Goal: Information Seeking & Learning: Learn about a topic

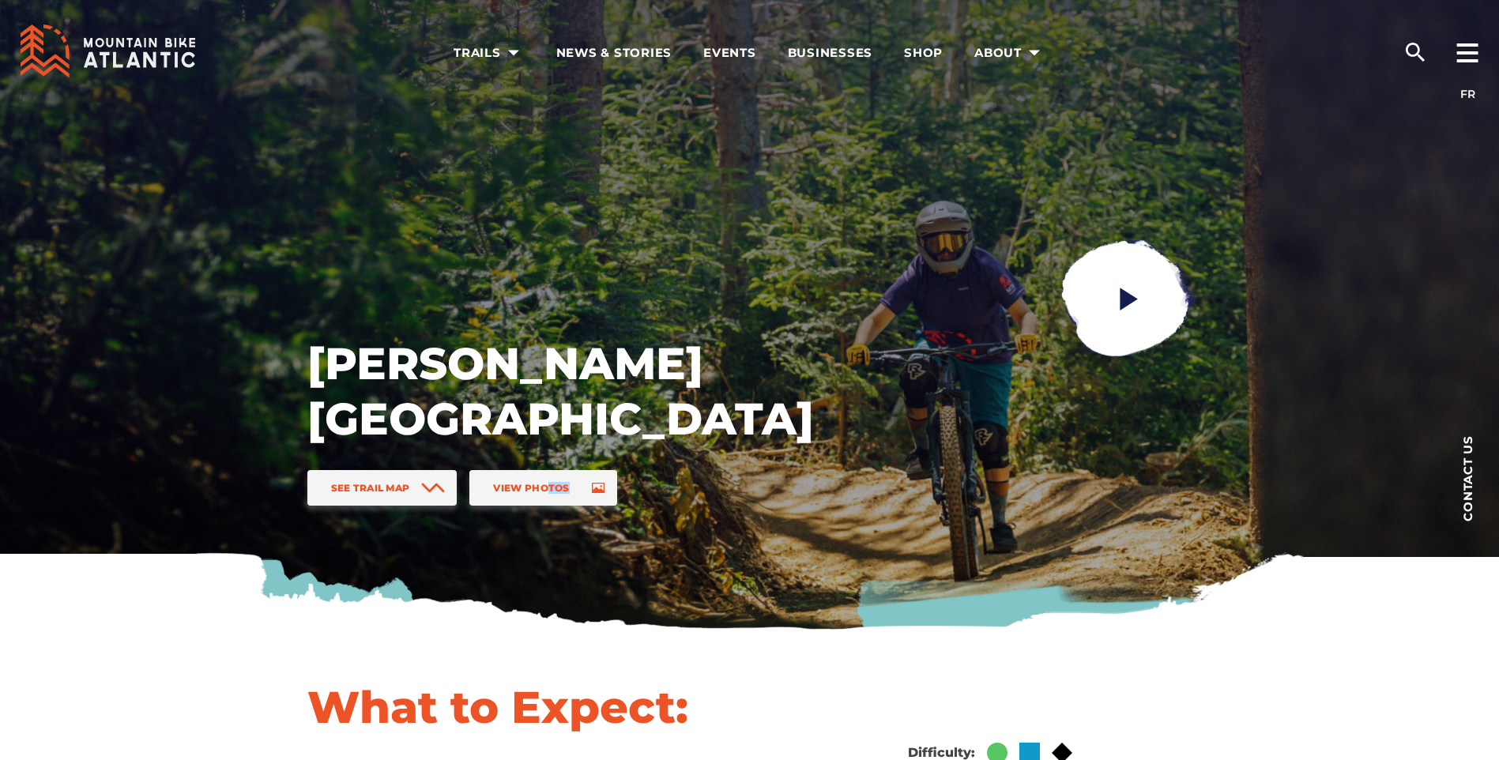
click at [630, 288] on div "Poley Mountain Bike Park See Trail Map View Photos" at bounding box center [750, 316] width 1106 height 632
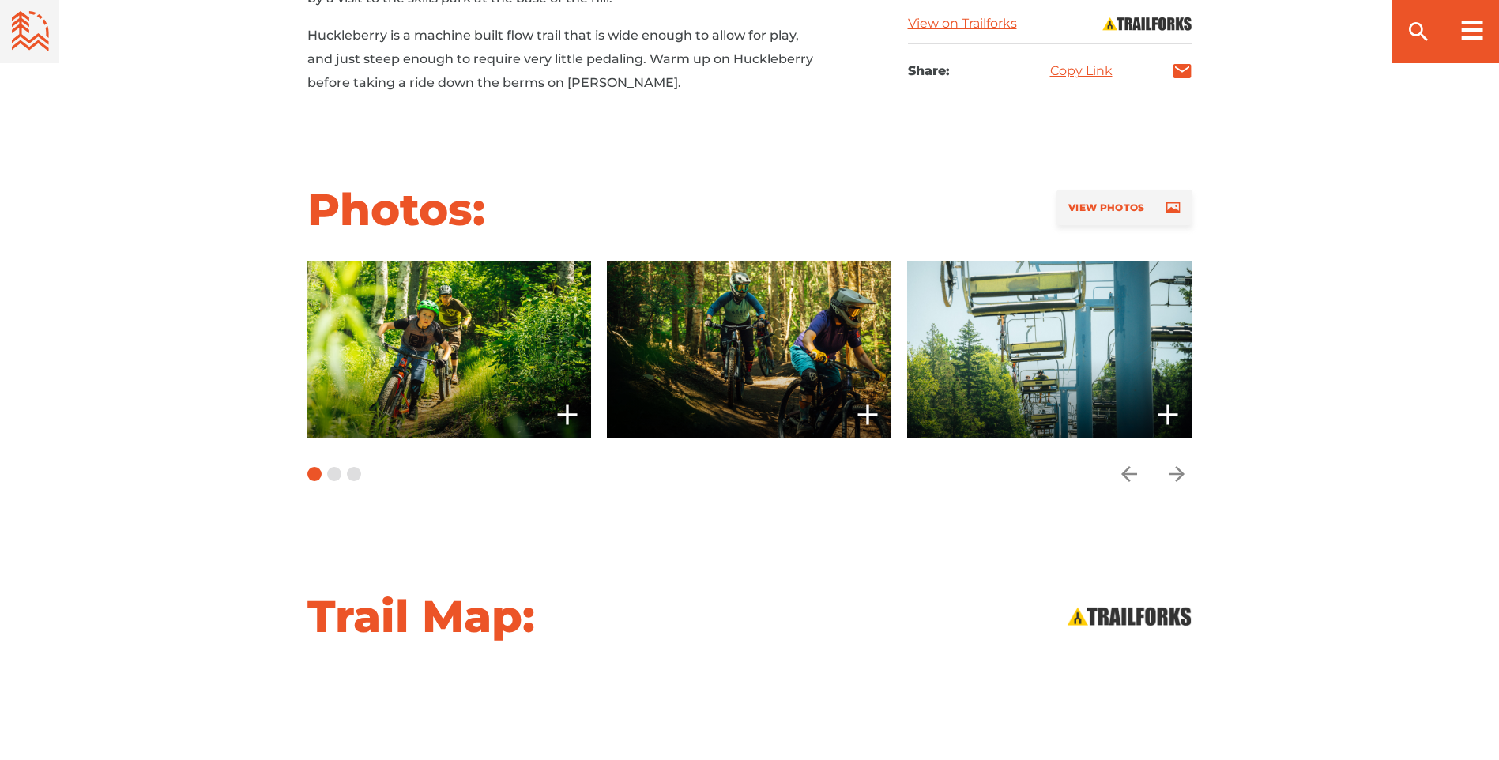
scroll to position [1090, 0]
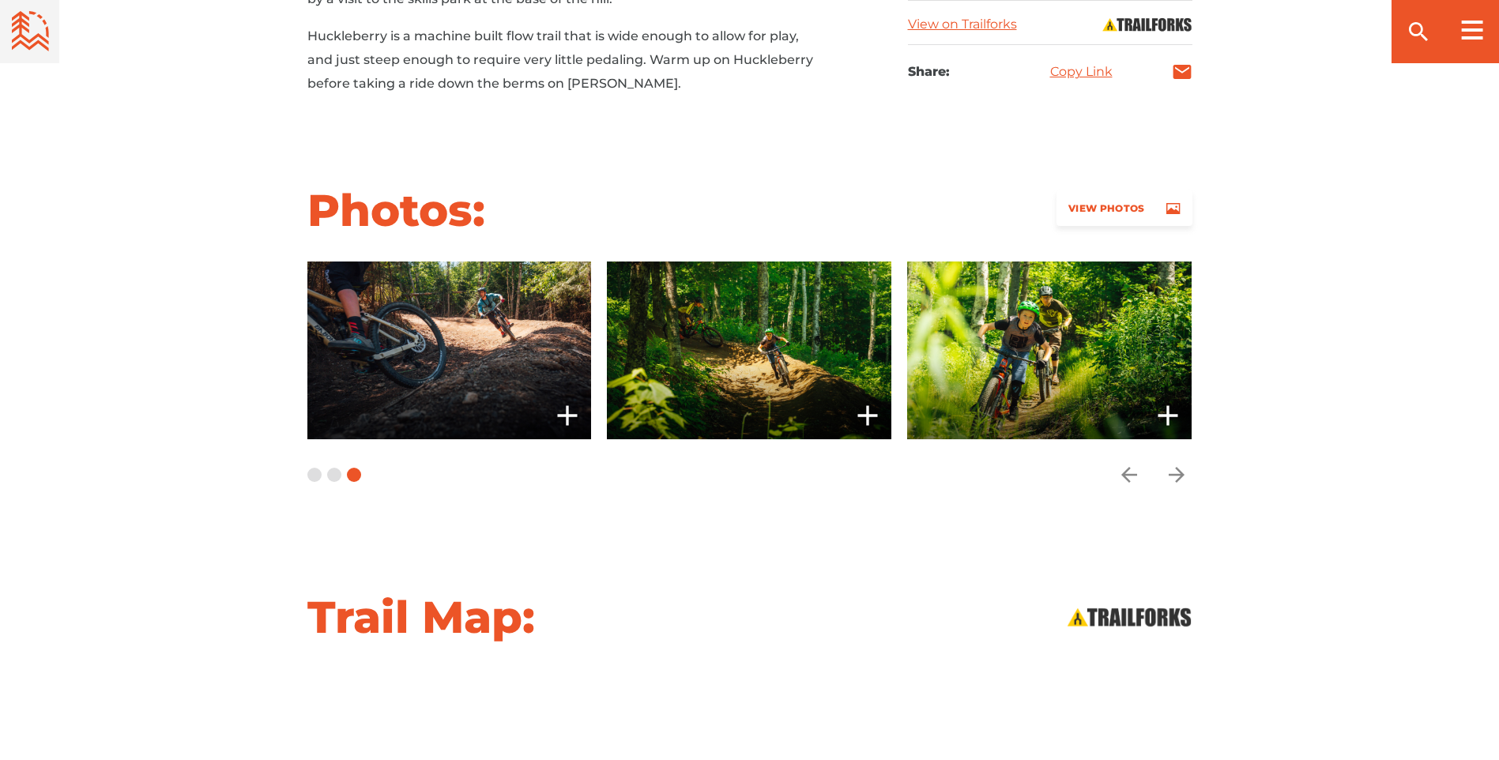
click at [1081, 216] on link "View Photos" at bounding box center [1124, 208] width 135 height 36
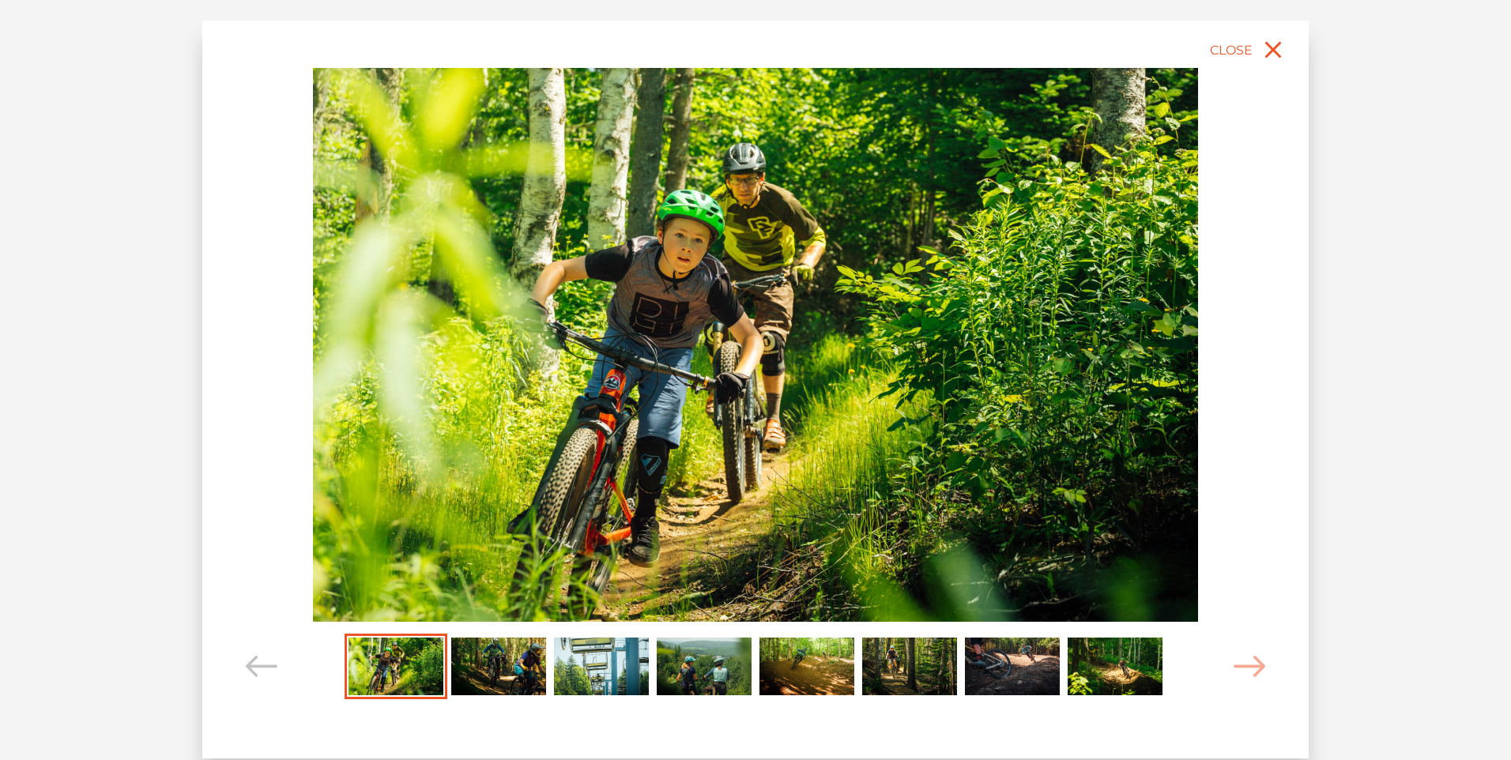
drag, startPoint x: 755, startPoint y: 382, endPoint x: 751, endPoint y: 7, distance: 375.4
drag, startPoint x: 751, startPoint y: 7, endPoint x: 631, endPoint y: 336, distance: 350.0
click at [631, 336] on img at bounding box center [755, 345] width 885 height 554
click at [651, 338] on img at bounding box center [755, 345] width 885 height 554
drag, startPoint x: 651, startPoint y: 338, endPoint x: 214, endPoint y: 247, distance: 446.5
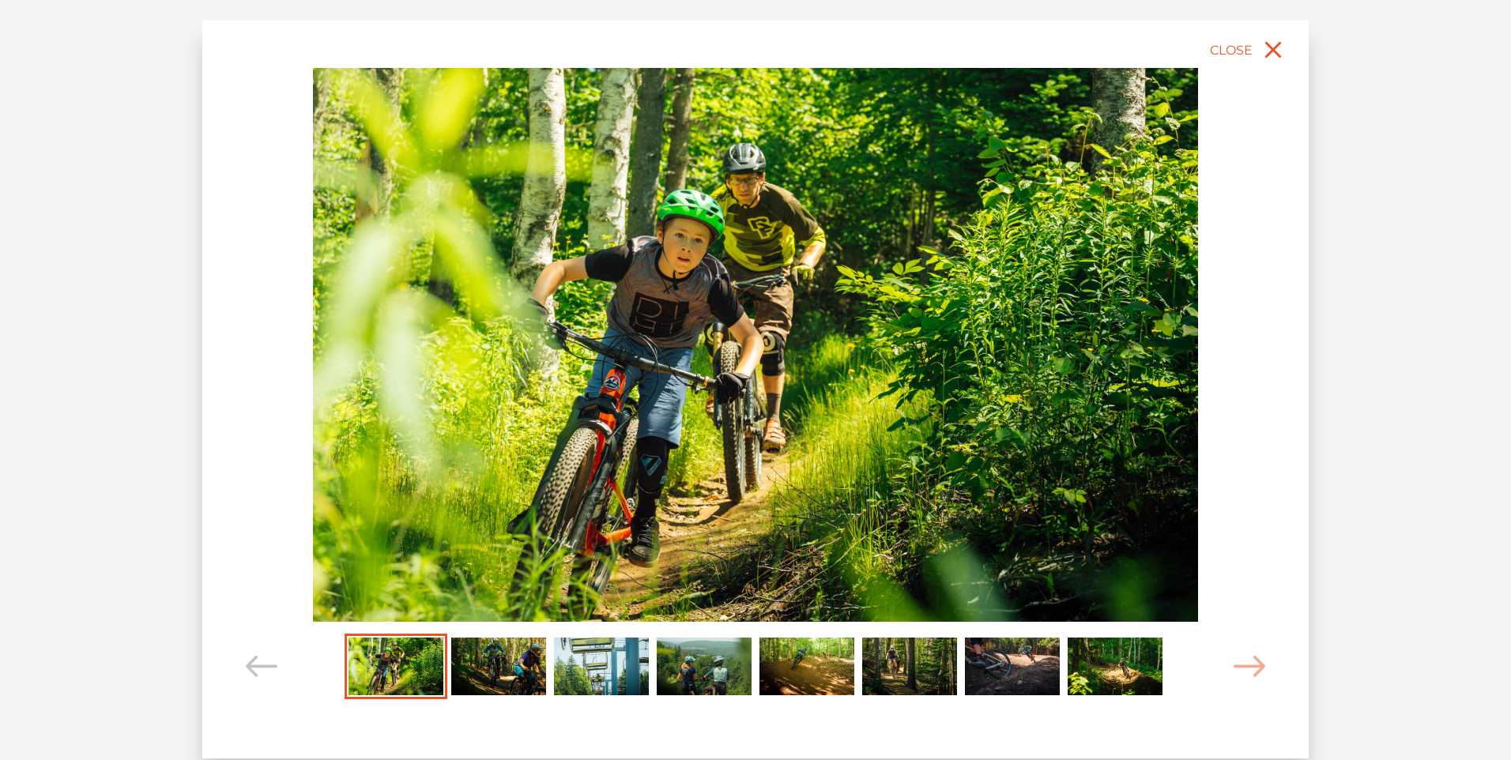
click at [214, 247] on div "slide 2 of 8" at bounding box center [755, 390] width 1106 height 738
click at [672, 652] on img "Carousel Page 4" at bounding box center [704, 667] width 95 height 58
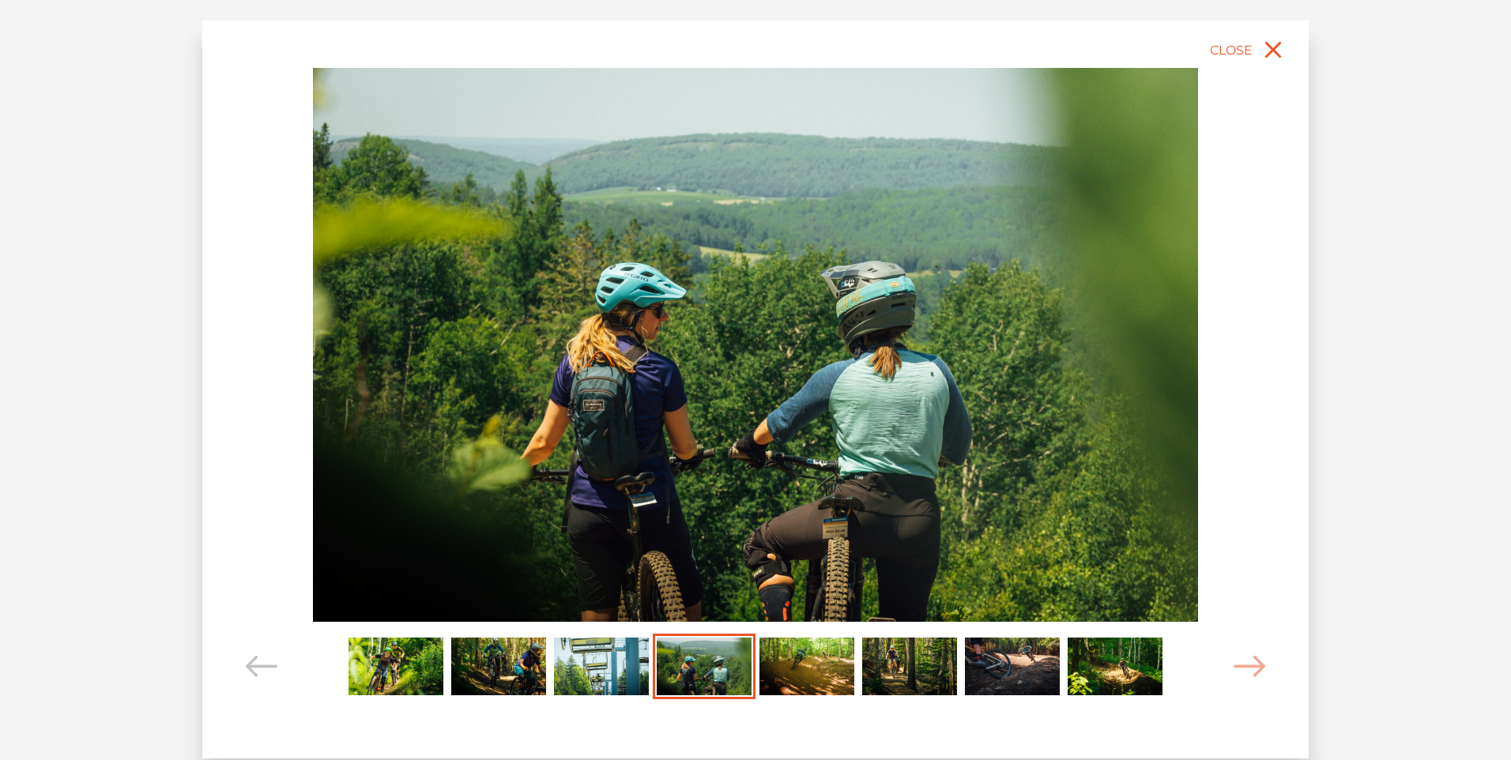
click at [789, 436] on img at bounding box center [755, 345] width 885 height 554
click at [1078, 675] on img "Carousel Page 8" at bounding box center [1115, 667] width 95 height 58
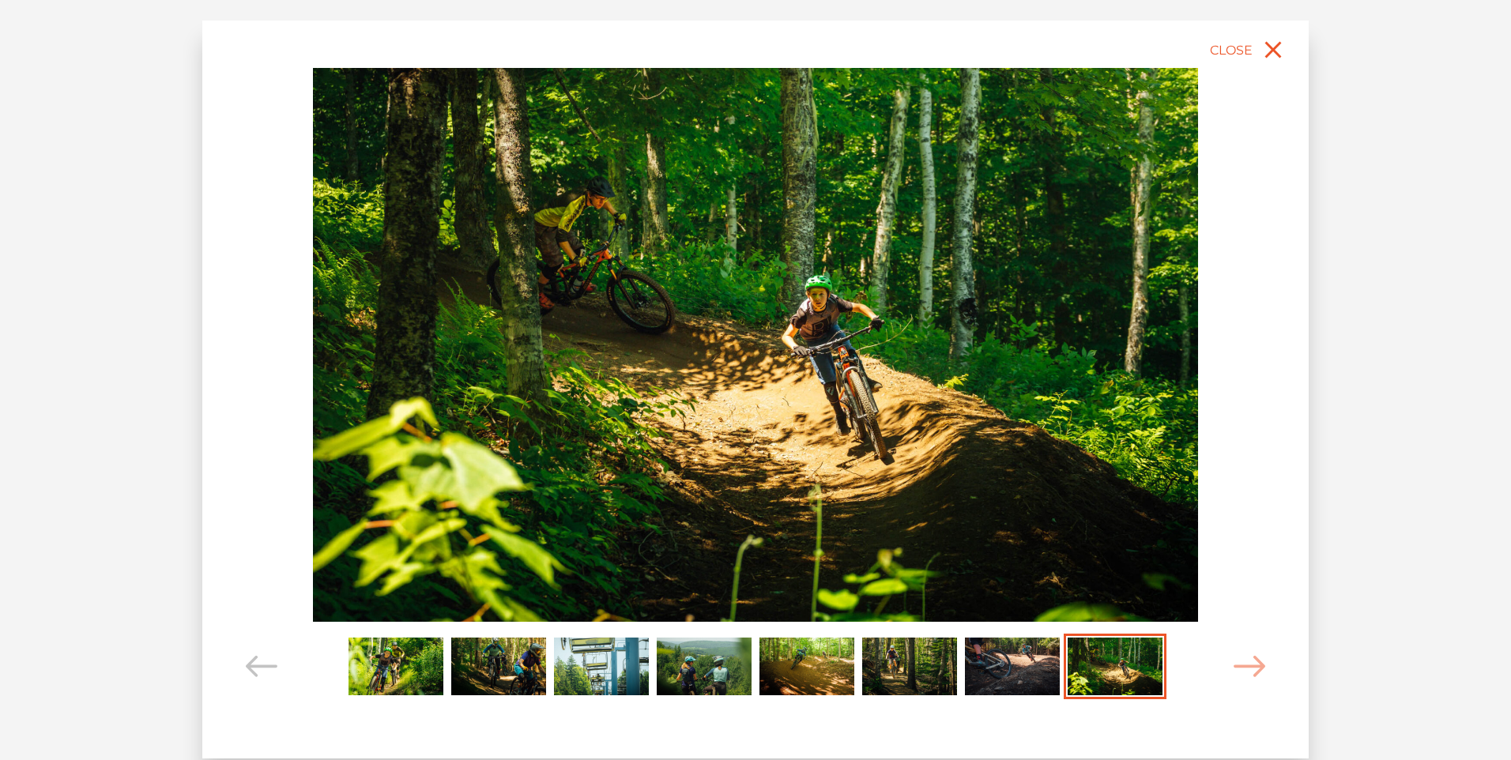
click at [979, 439] on img at bounding box center [755, 345] width 885 height 554
click at [896, 377] on img at bounding box center [755, 345] width 885 height 554
click at [875, 364] on img at bounding box center [755, 345] width 885 height 554
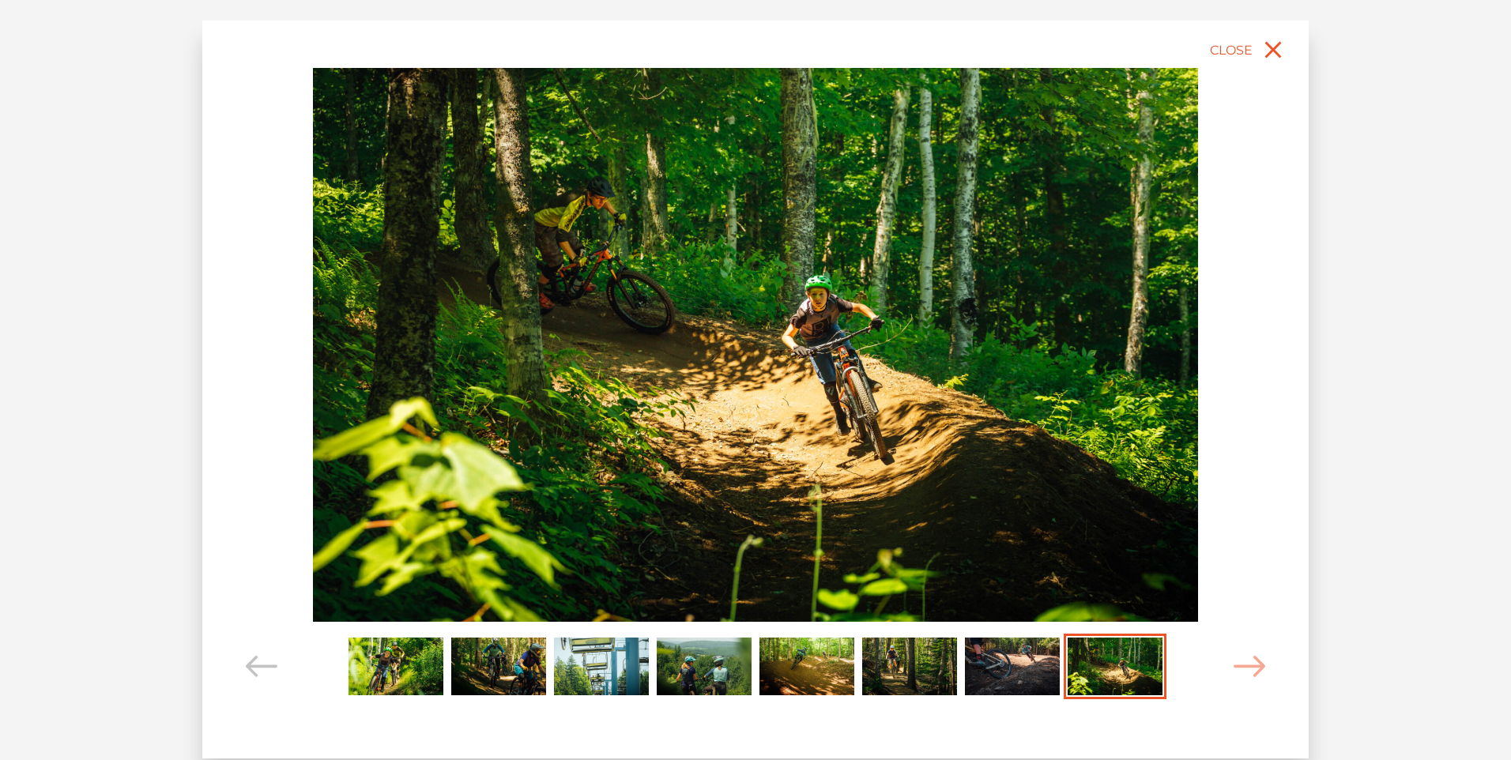
click at [875, 364] on img at bounding box center [755, 345] width 885 height 554
click at [819, 356] on img at bounding box center [755, 345] width 885 height 554
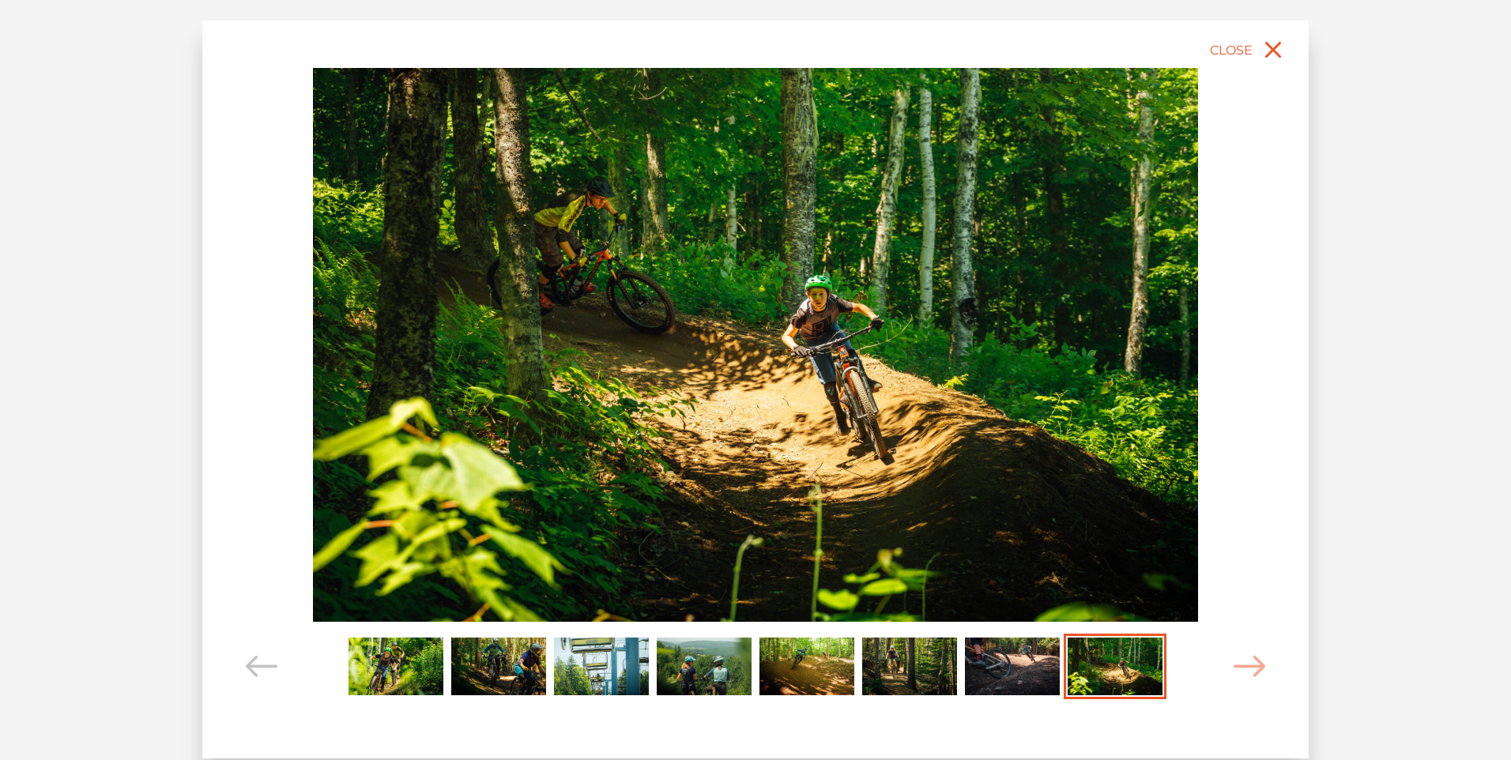
click at [808, 373] on img at bounding box center [755, 345] width 885 height 554
click at [1267, 51] on icon "close" at bounding box center [1273, 50] width 28 height 28
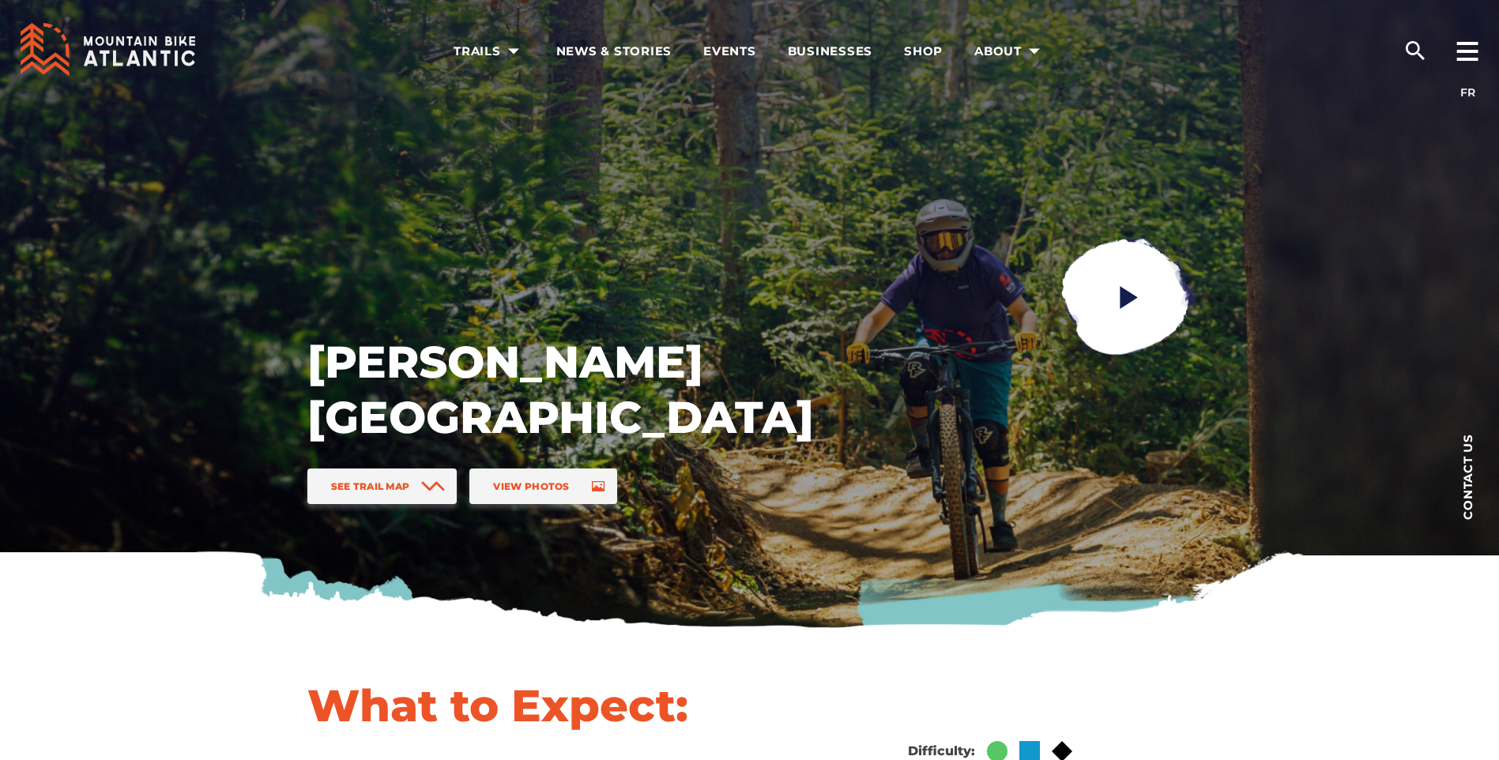
scroll to position [0, 0]
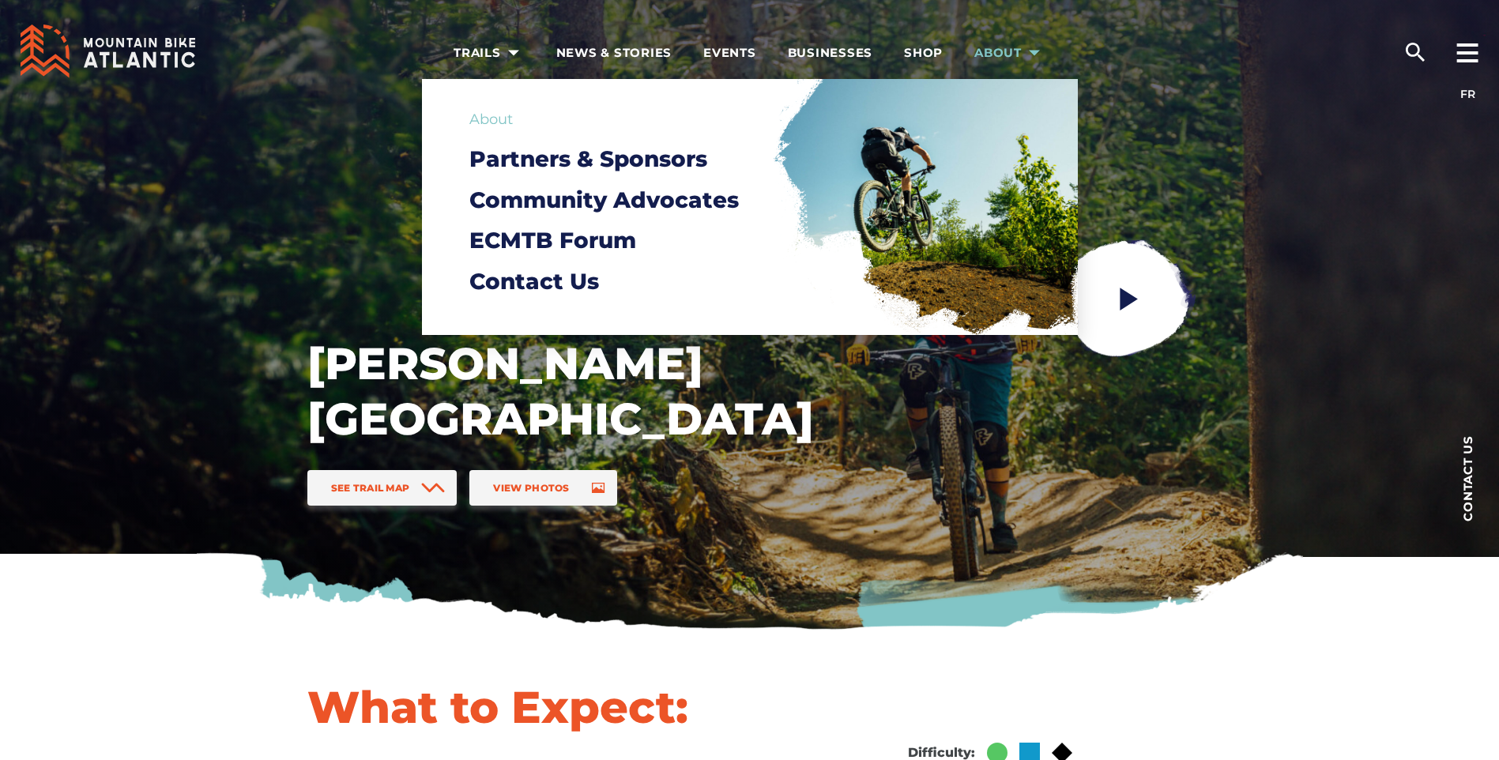
click at [976, 43] on link "About" at bounding box center [1009, 51] width 71 height 103
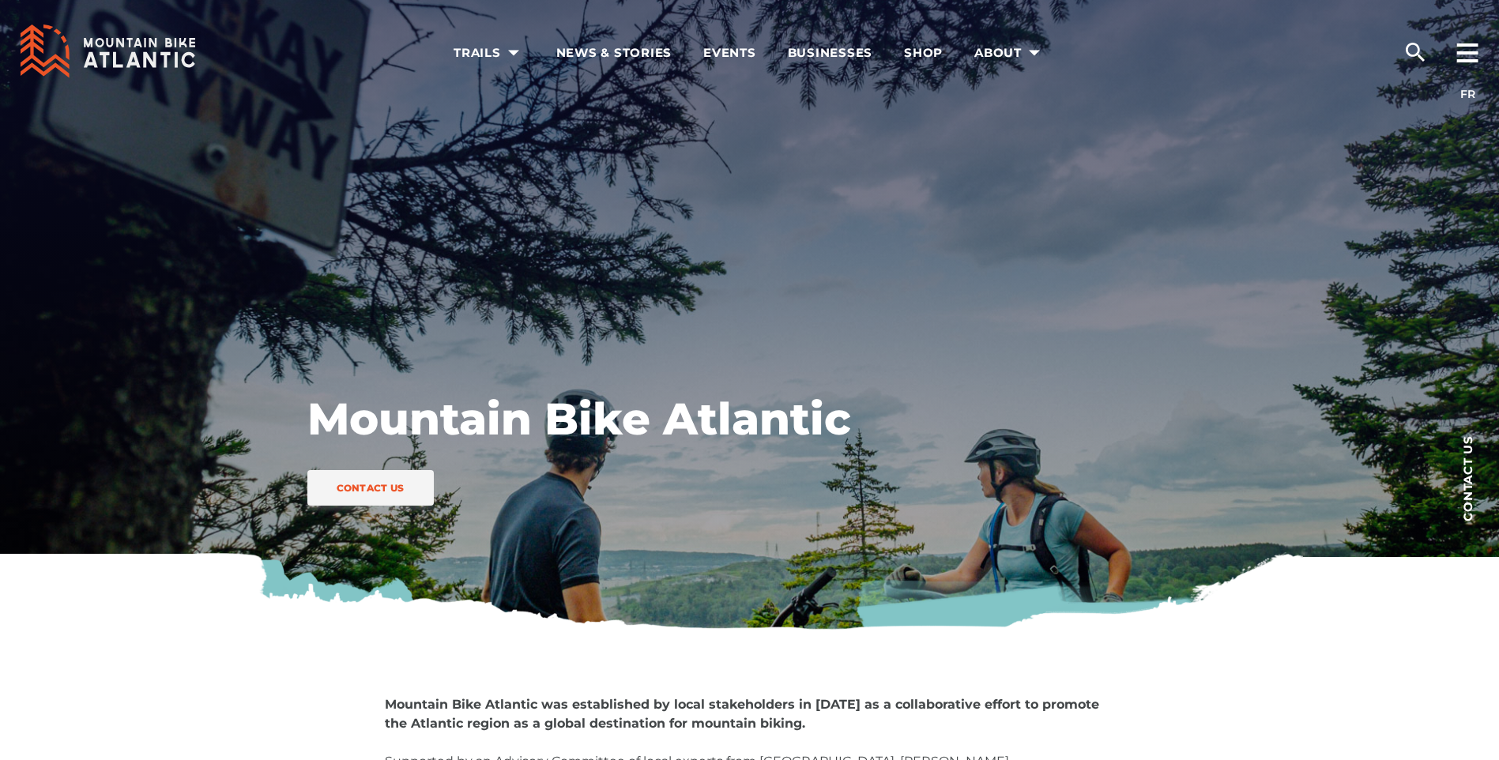
click at [454, 55] on div "Trails Trail Networks by Province New Brunswick Newfoundland and Labrador Nova …" at bounding box center [749, 51] width 1499 height 103
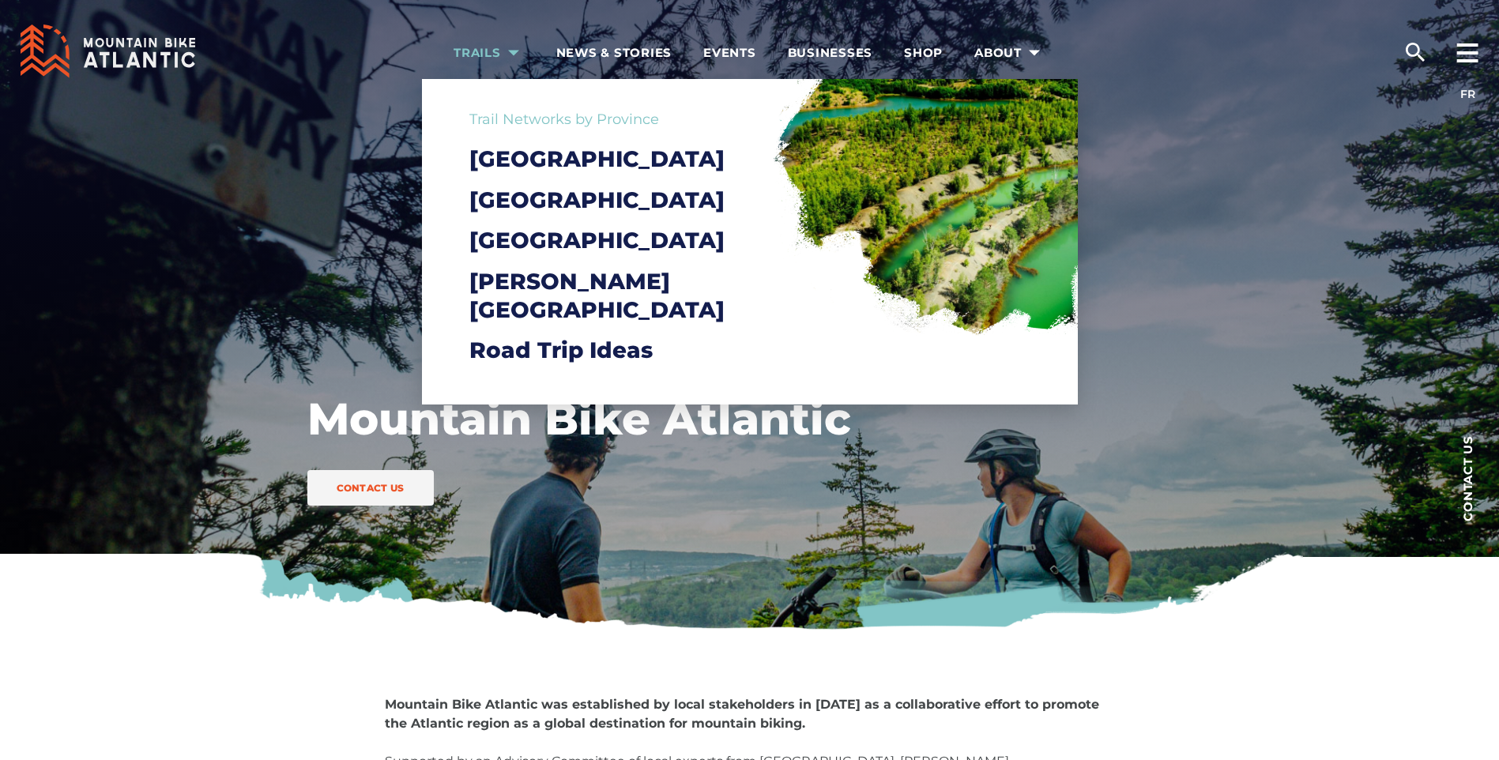
click at [480, 51] on span "Trails" at bounding box center [489, 53] width 71 height 16
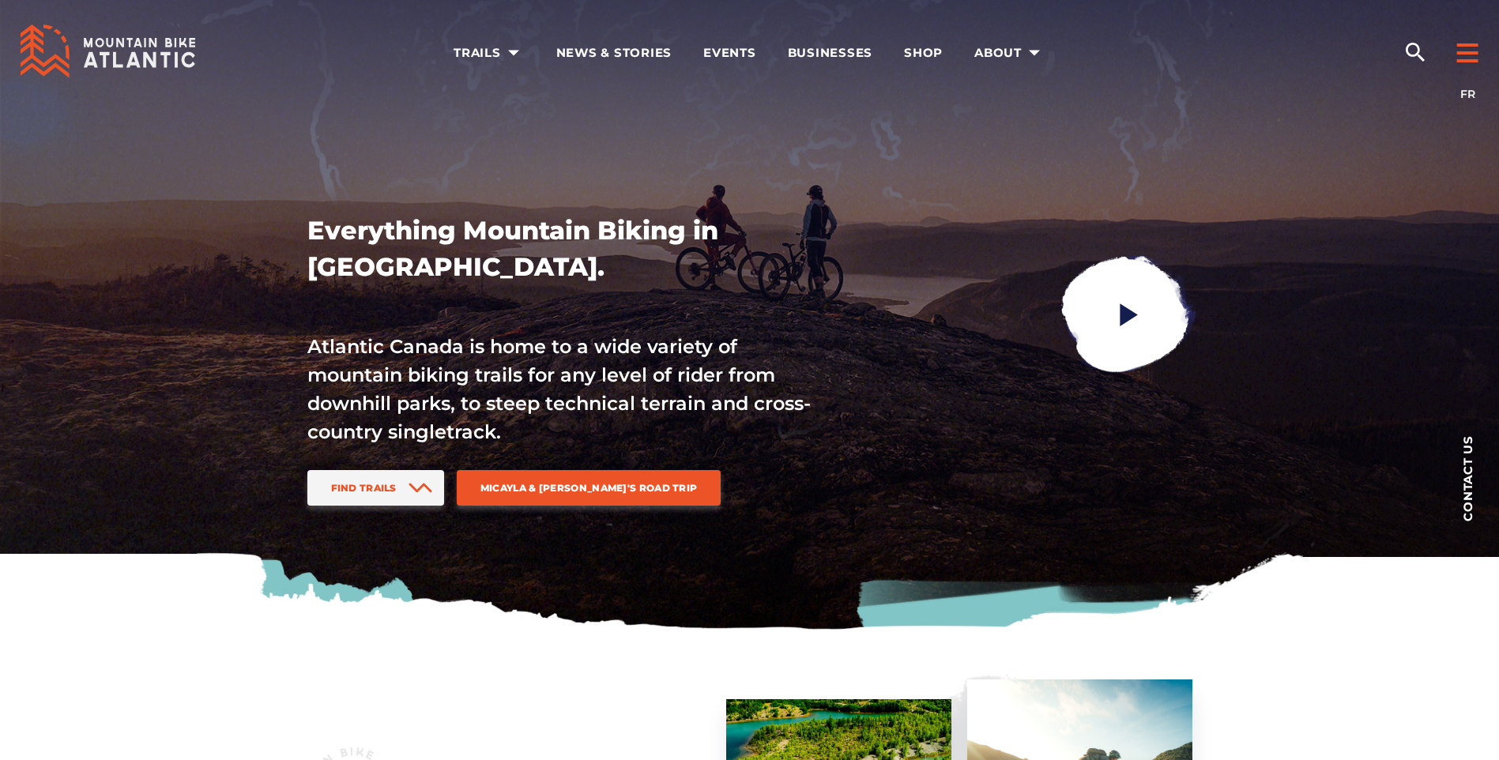
click at [1477, 51] on icon at bounding box center [1467, 52] width 22 height 19
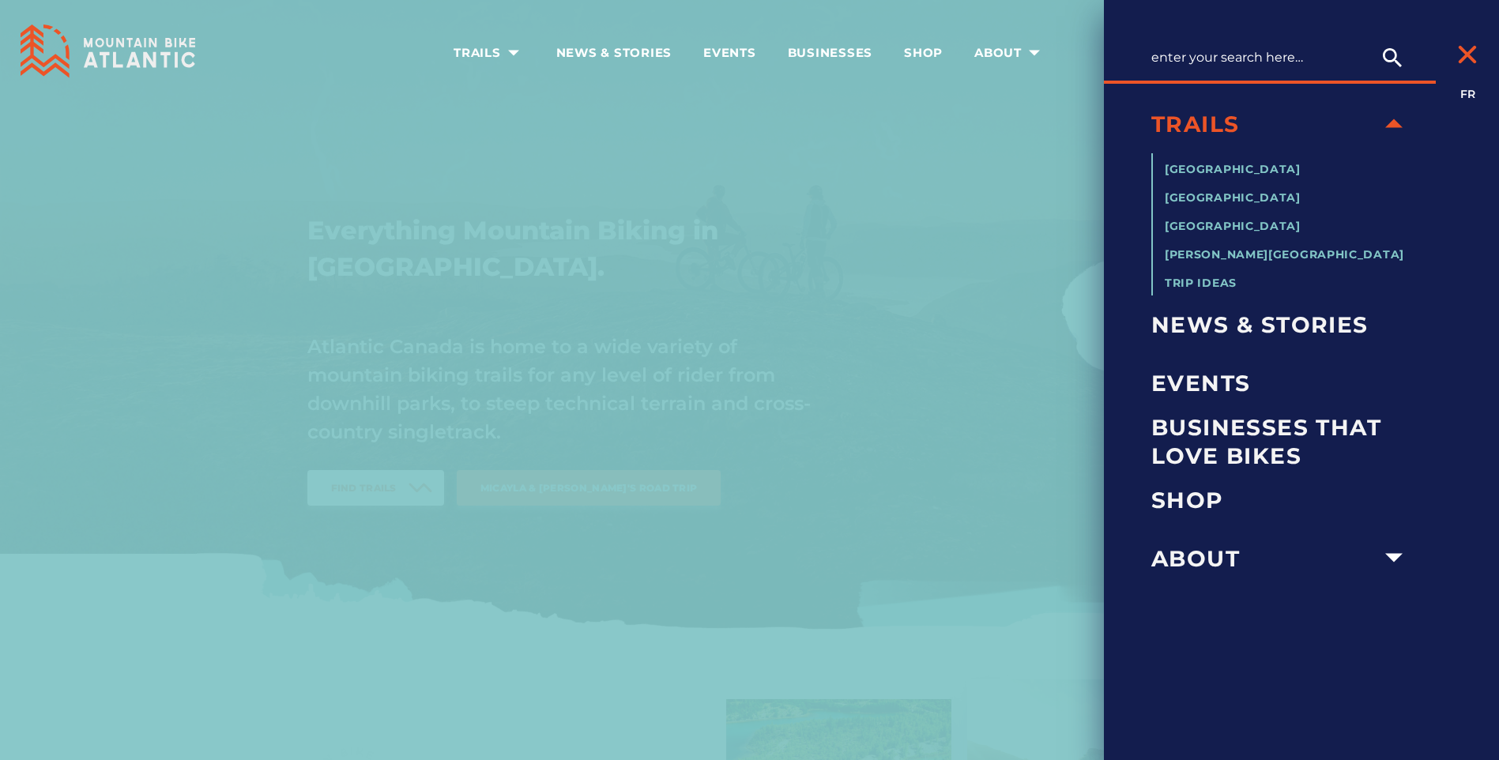
click at [1460, 35] on div at bounding box center [1467, 41] width 63 height 87
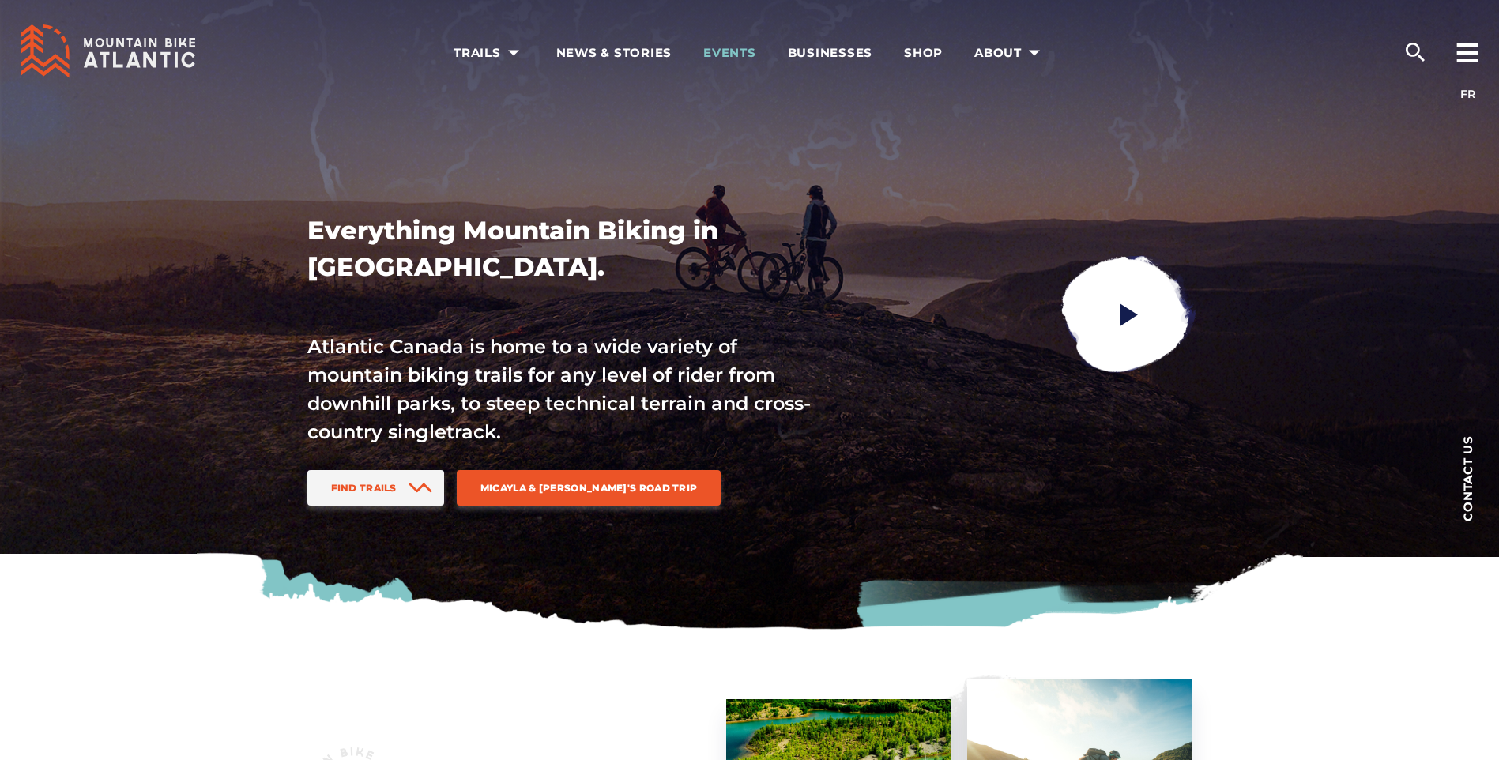
click at [729, 57] on span "Events" at bounding box center [729, 53] width 53 height 16
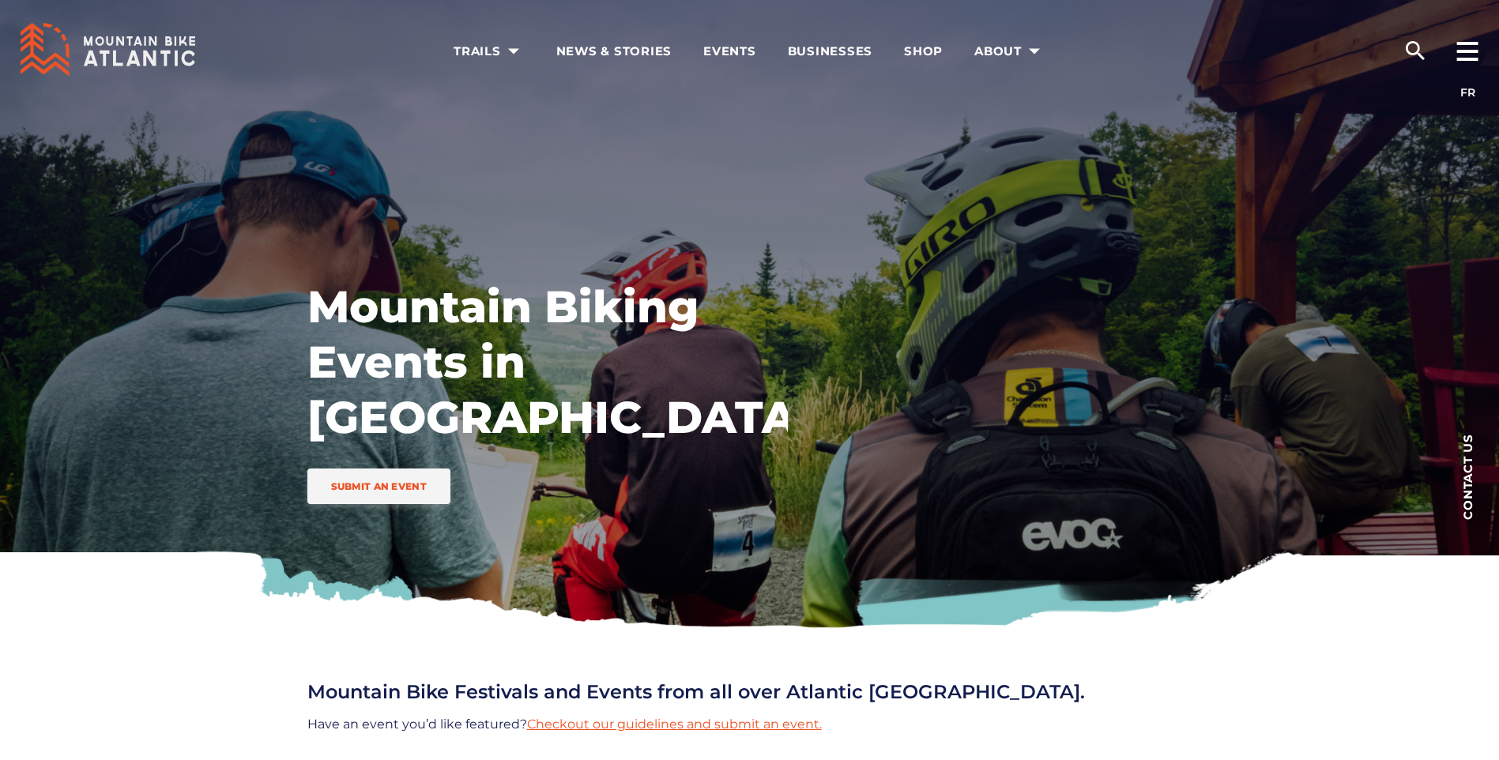
scroll to position [1, 0]
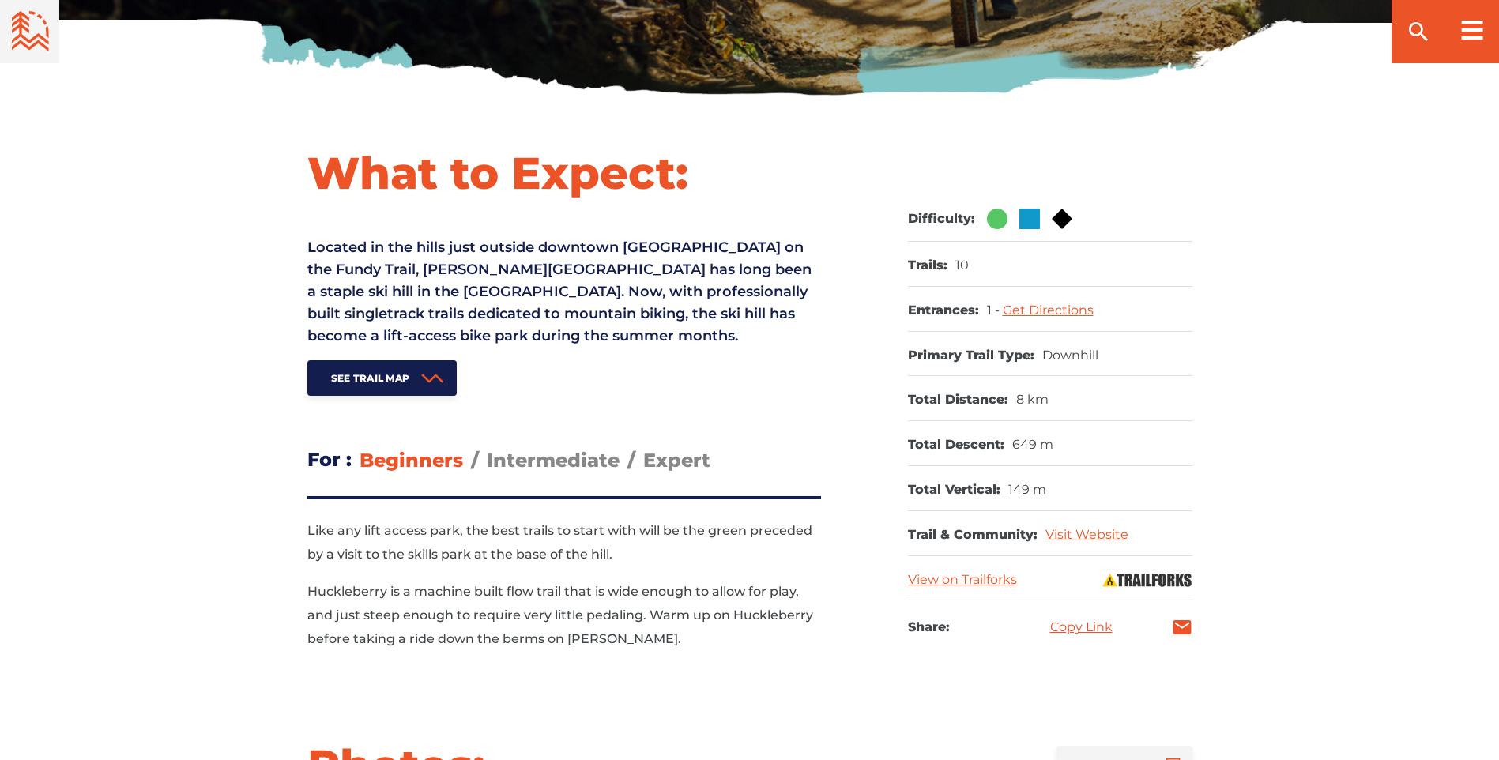
scroll to position [535, 0]
click at [495, 468] on span "Intermediate" at bounding box center [553, 459] width 133 height 23
click at [487, 447] on input "Intermediate" at bounding box center [487, 447] width 0 height 0
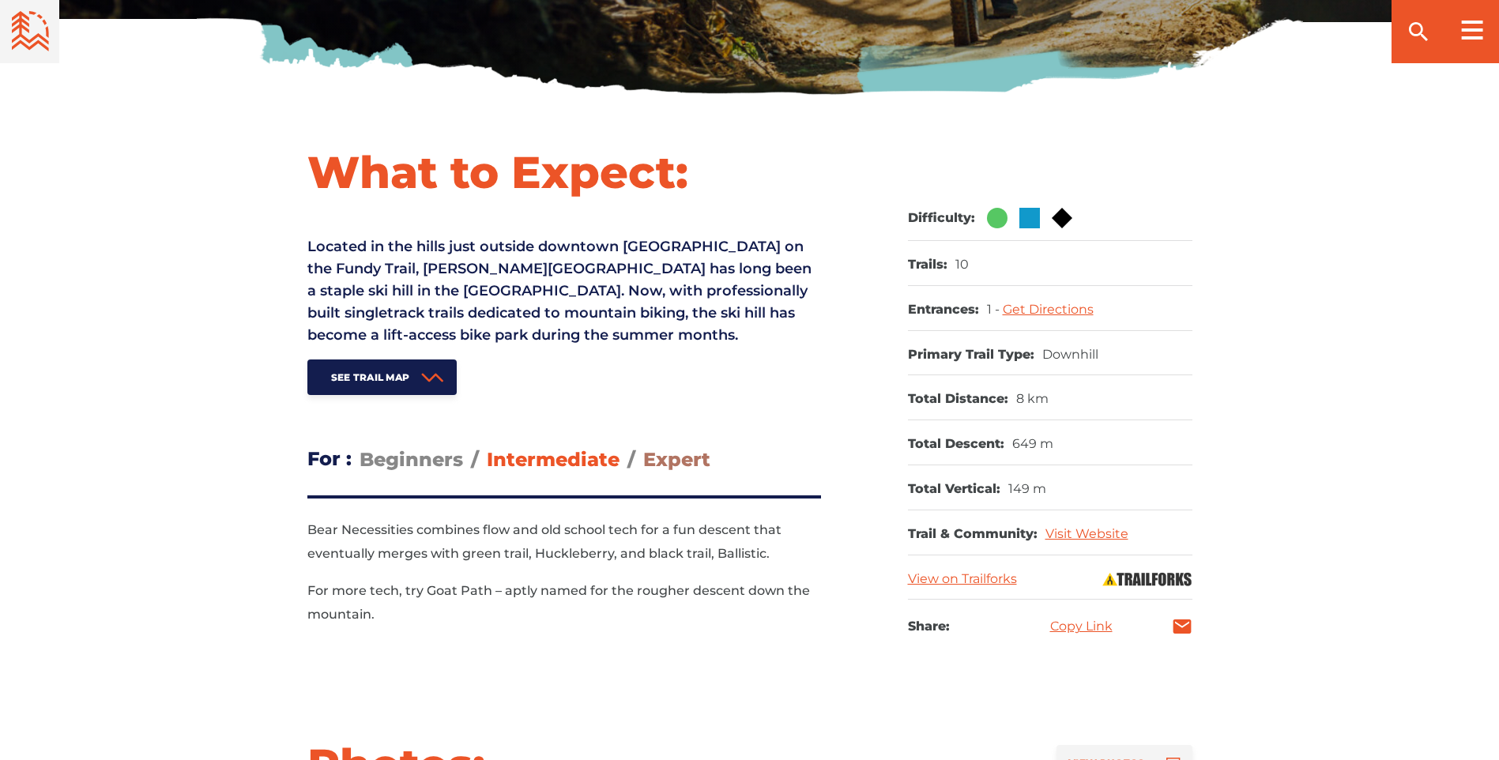
click at [657, 455] on span "Expert" at bounding box center [676, 459] width 67 height 23
click at [643, 447] on input "Expert" at bounding box center [643, 447] width 0 height 0
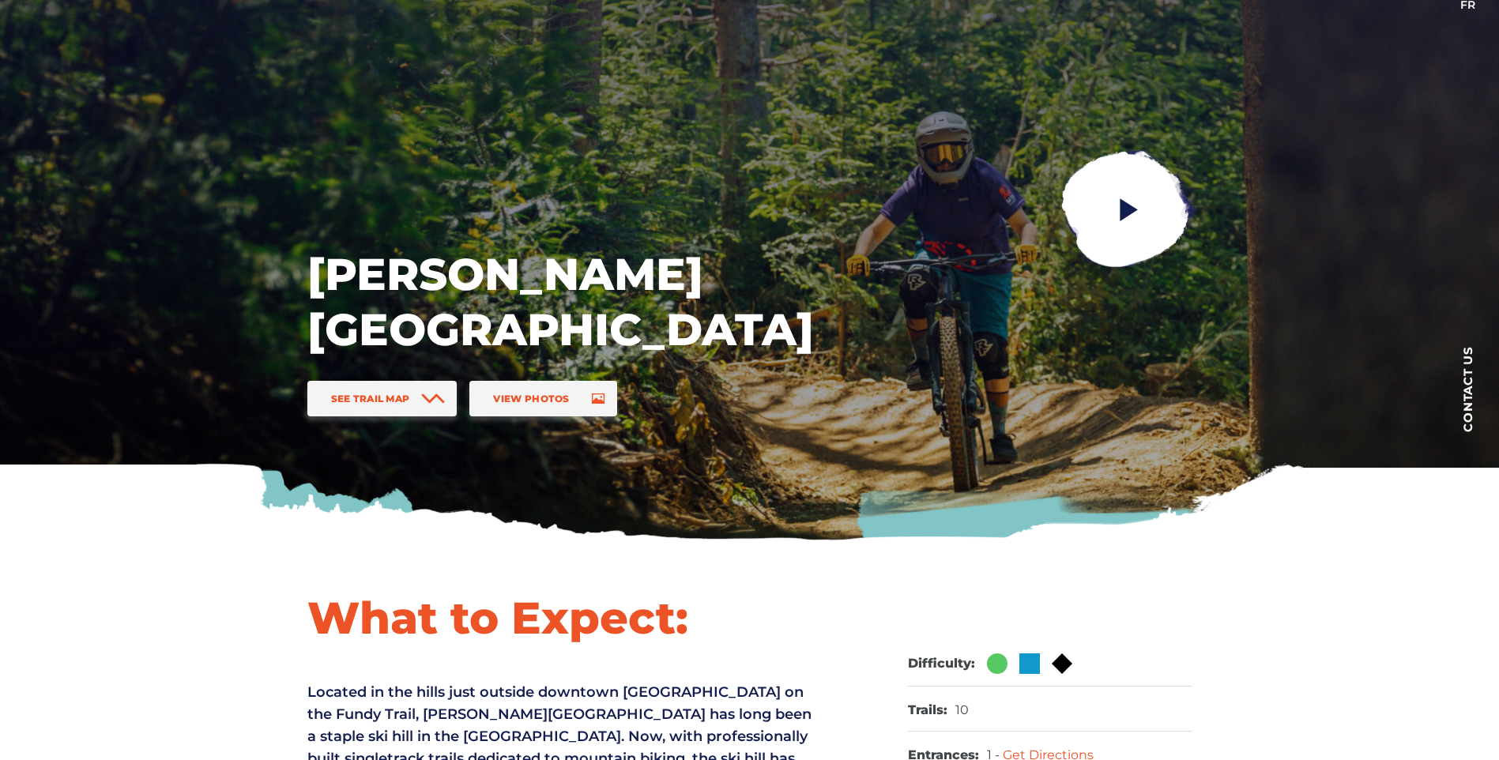
scroll to position [0, 0]
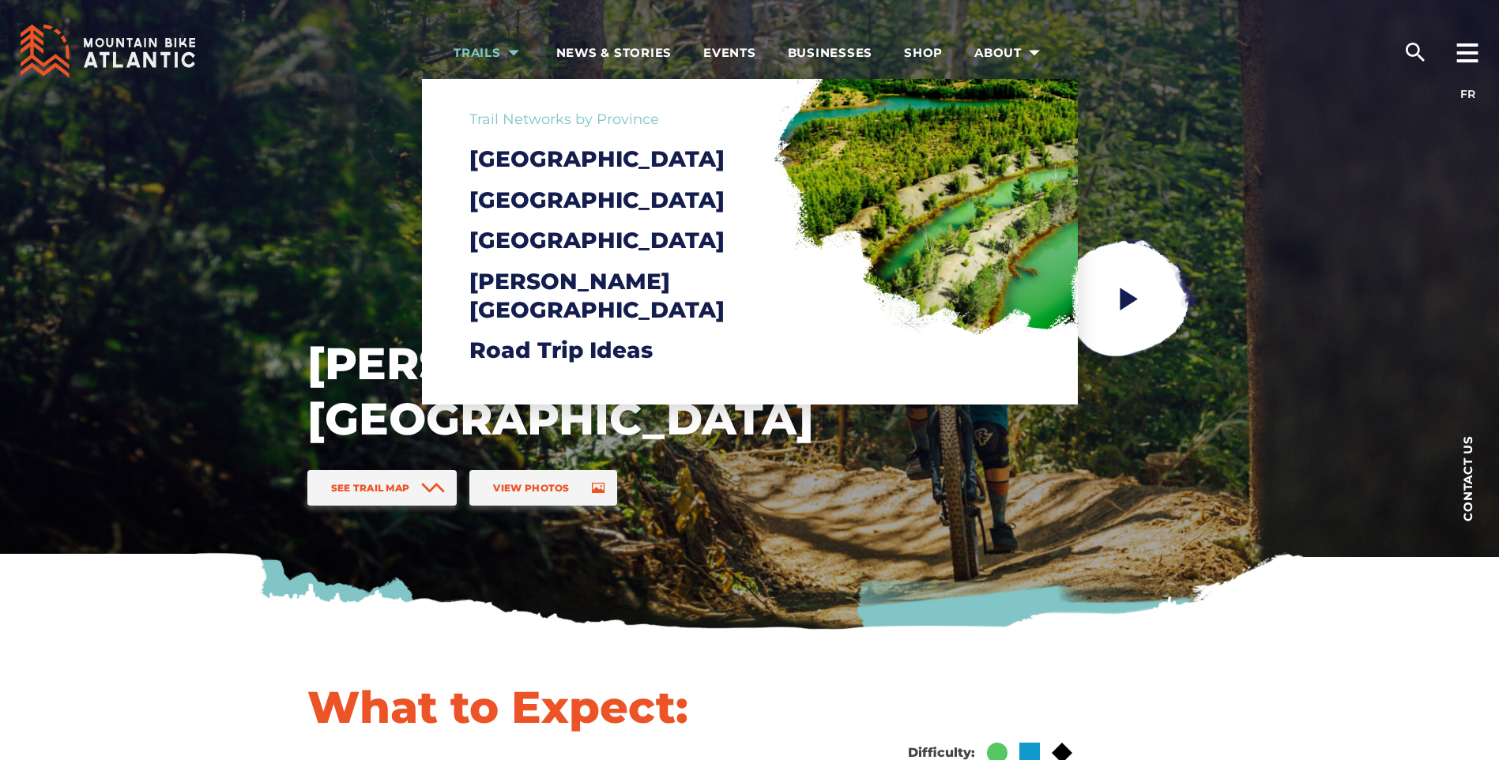
click at [470, 56] on span "Trails" at bounding box center [489, 53] width 71 height 16
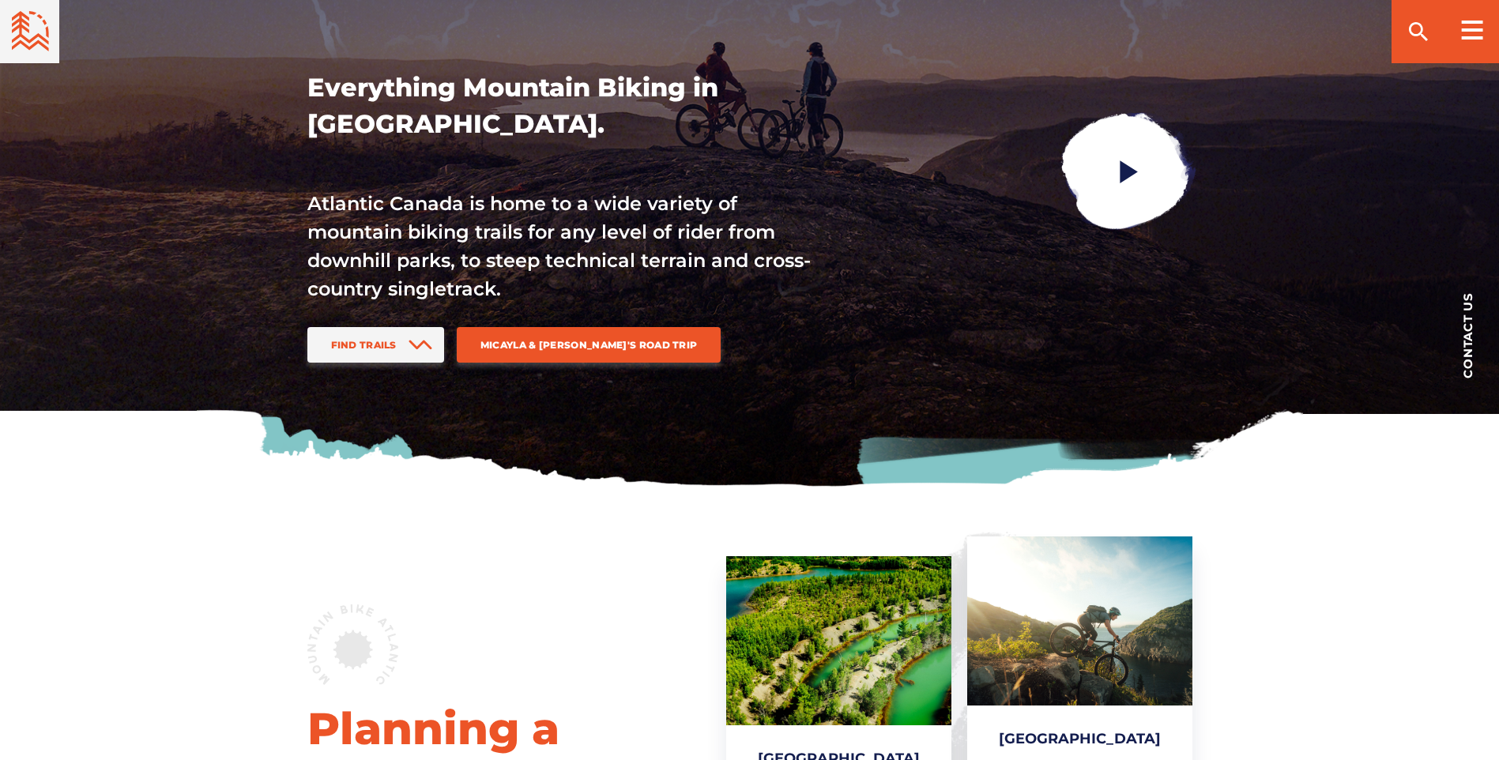
scroll to position [55, 0]
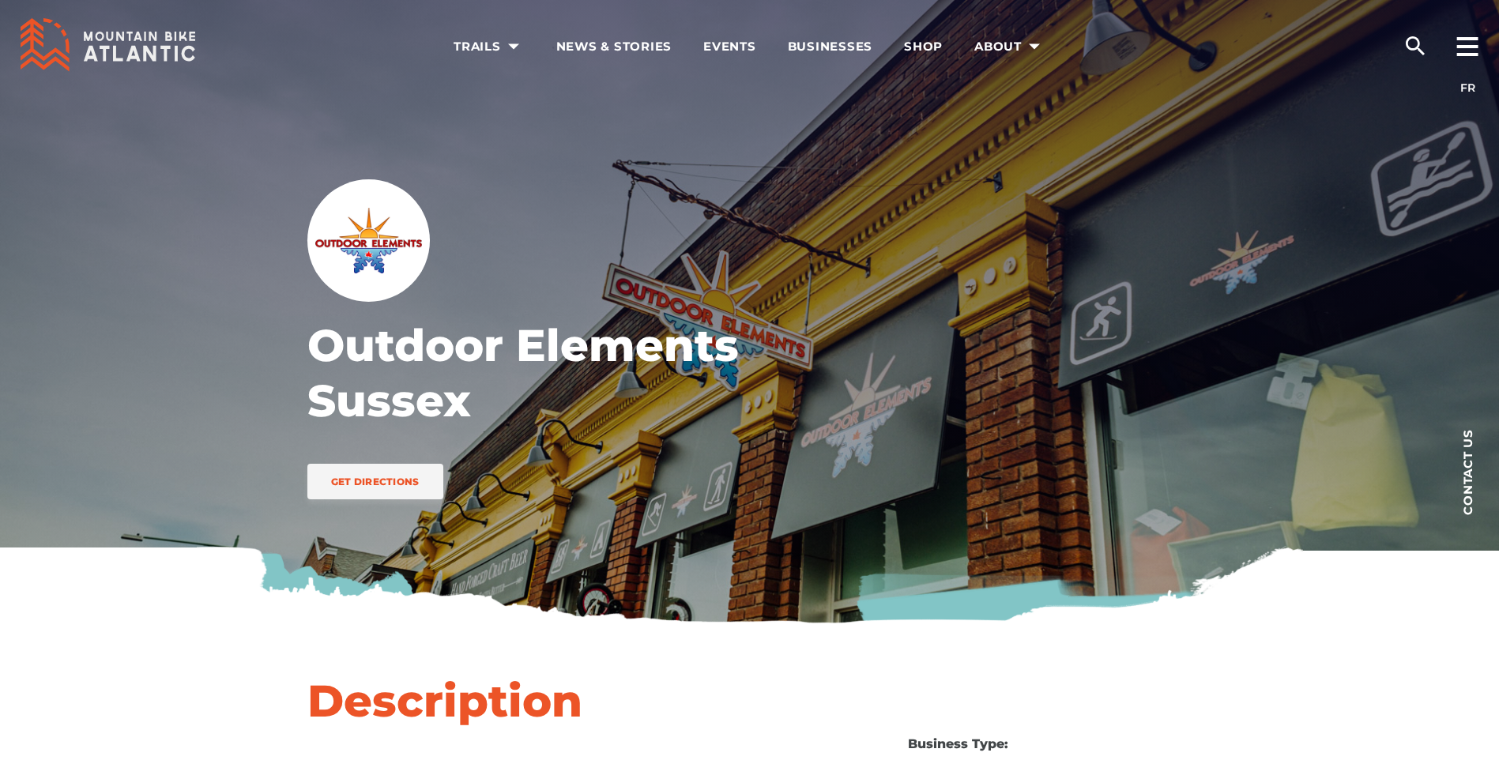
scroll to position [8, 0]
